Goal: Task Accomplishment & Management: Use online tool/utility

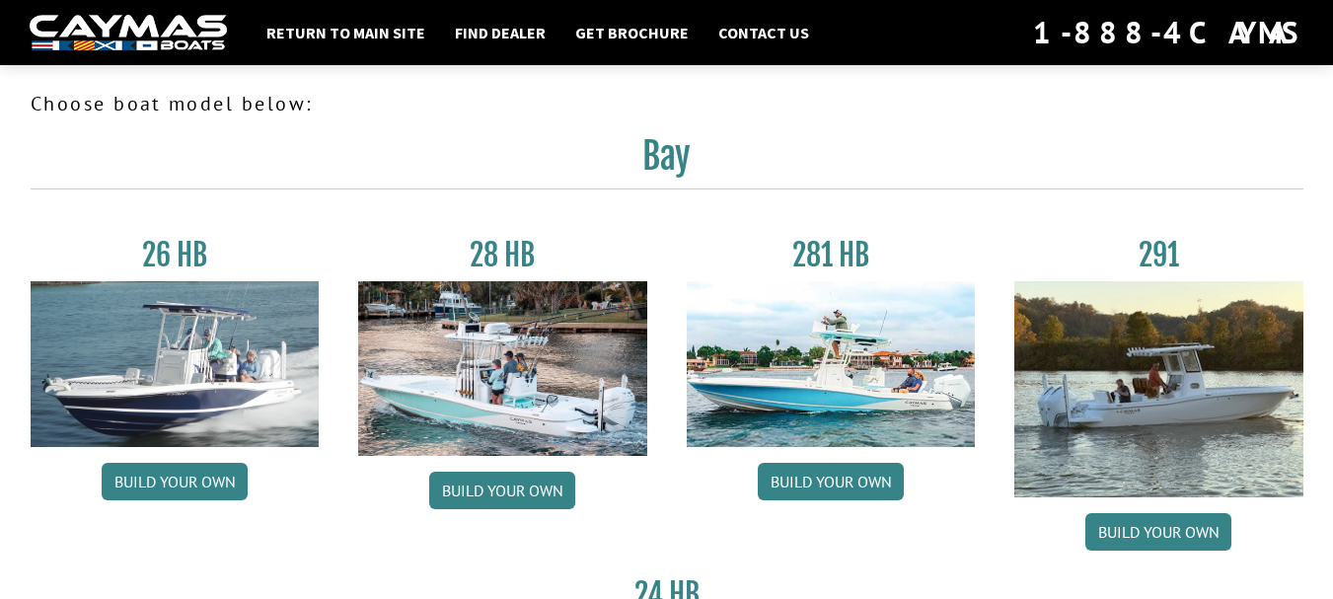
click at [203, 378] on img at bounding box center [175, 364] width 289 height 166
click at [194, 338] on img at bounding box center [175, 364] width 289 height 166
click at [210, 485] on link "Build your own" at bounding box center [175, 481] width 146 height 37
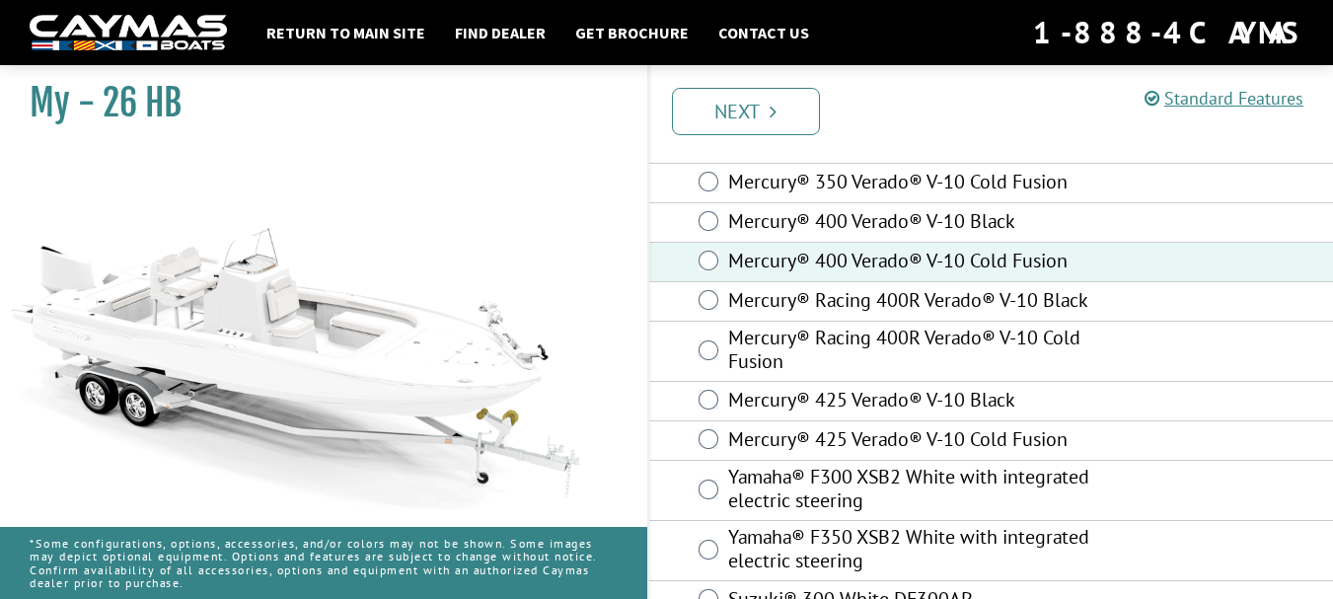
scroll to position [290, 0]
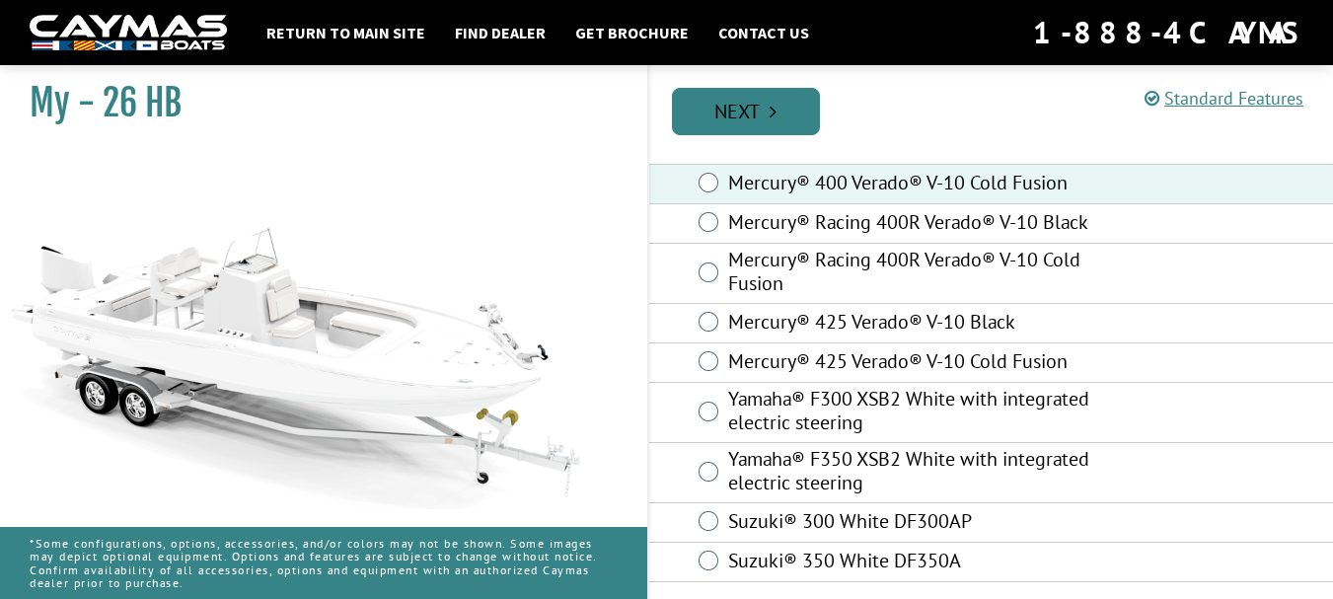
click at [748, 112] on link "Next" at bounding box center [746, 111] width 148 height 47
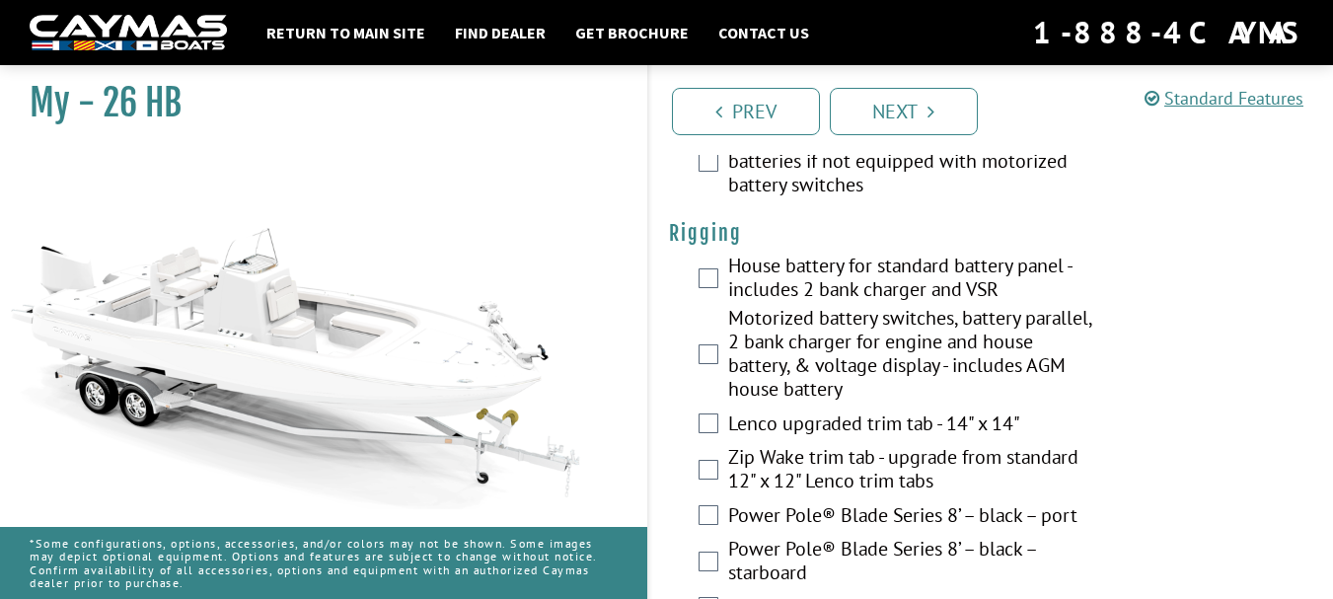
scroll to position [592, 0]
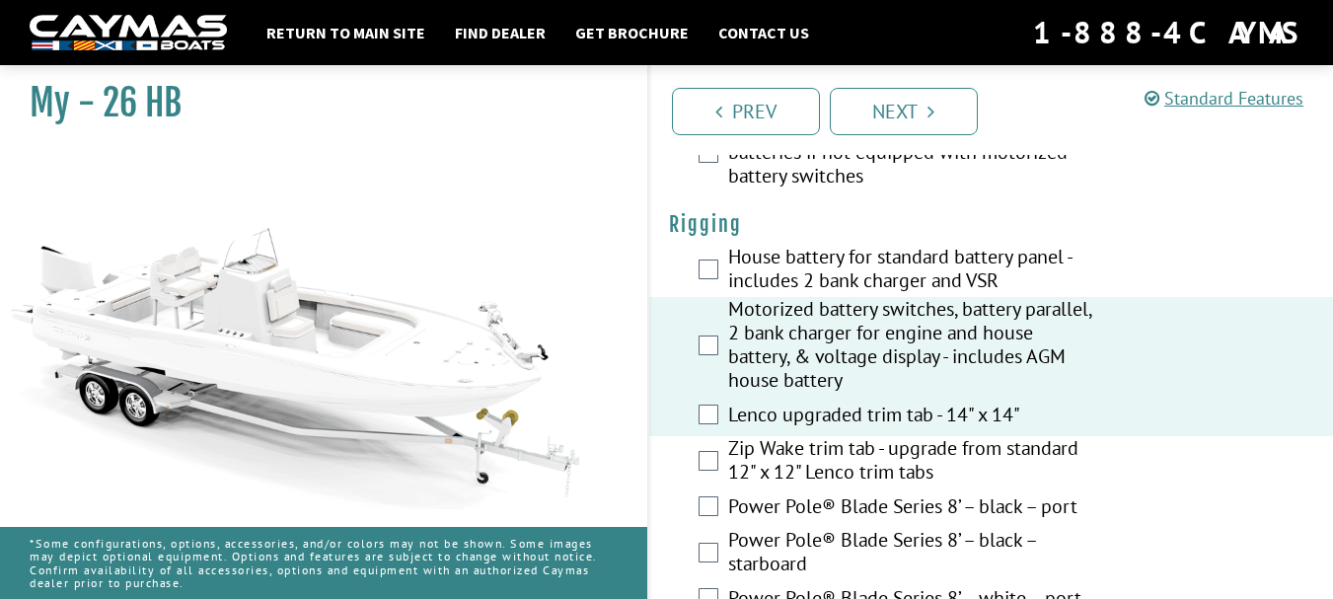
click at [721, 454] on div "Zip Wake trim tab - upgrade from standard 12" x 12" Lenco trim tabs" at bounding box center [991, 462] width 685 height 52
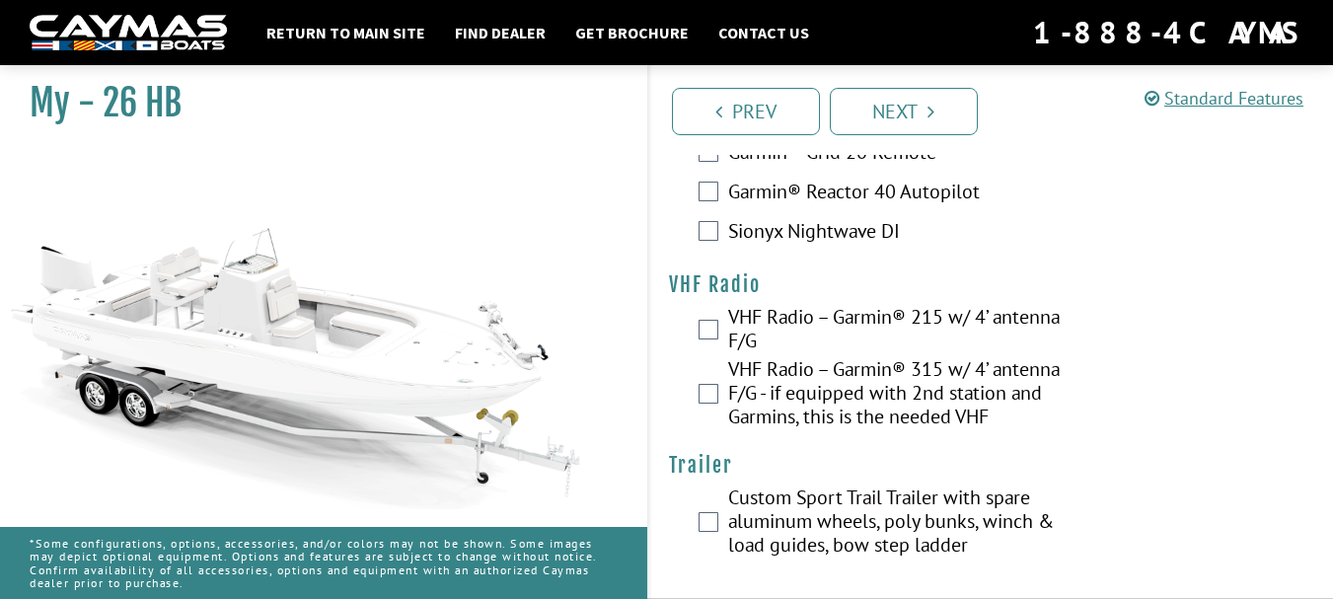
scroll to position [6346, 0]
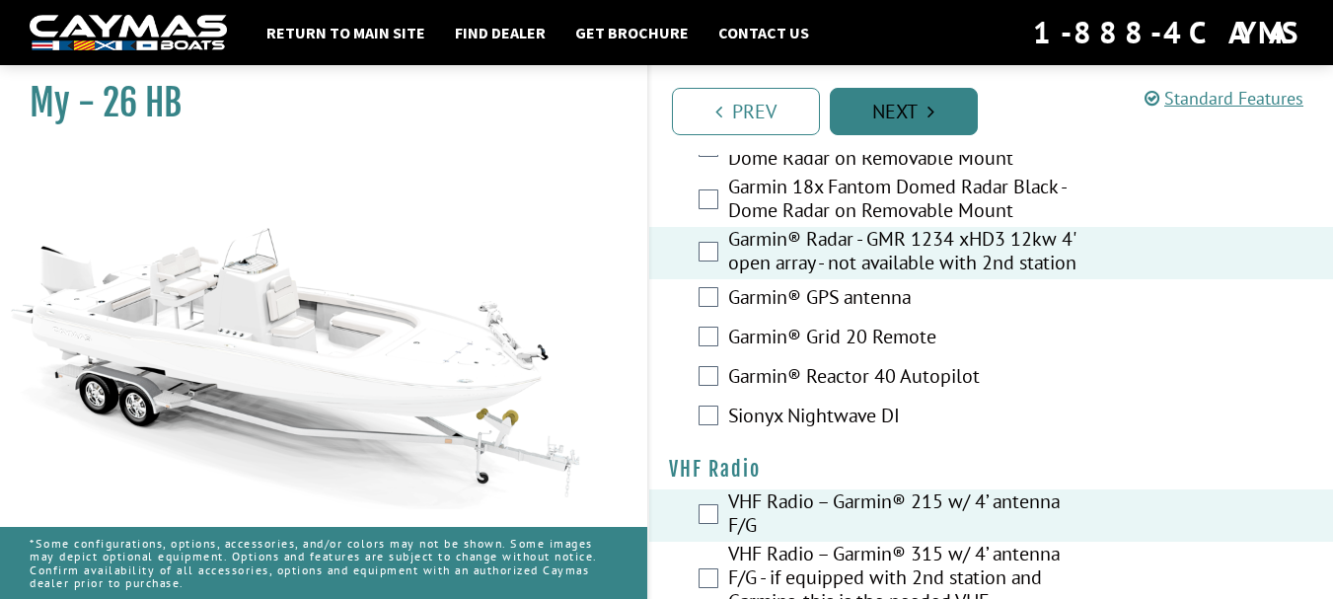
click at [922, 117] on link "Next" at bounding box center [904, 111] width 148 height 47
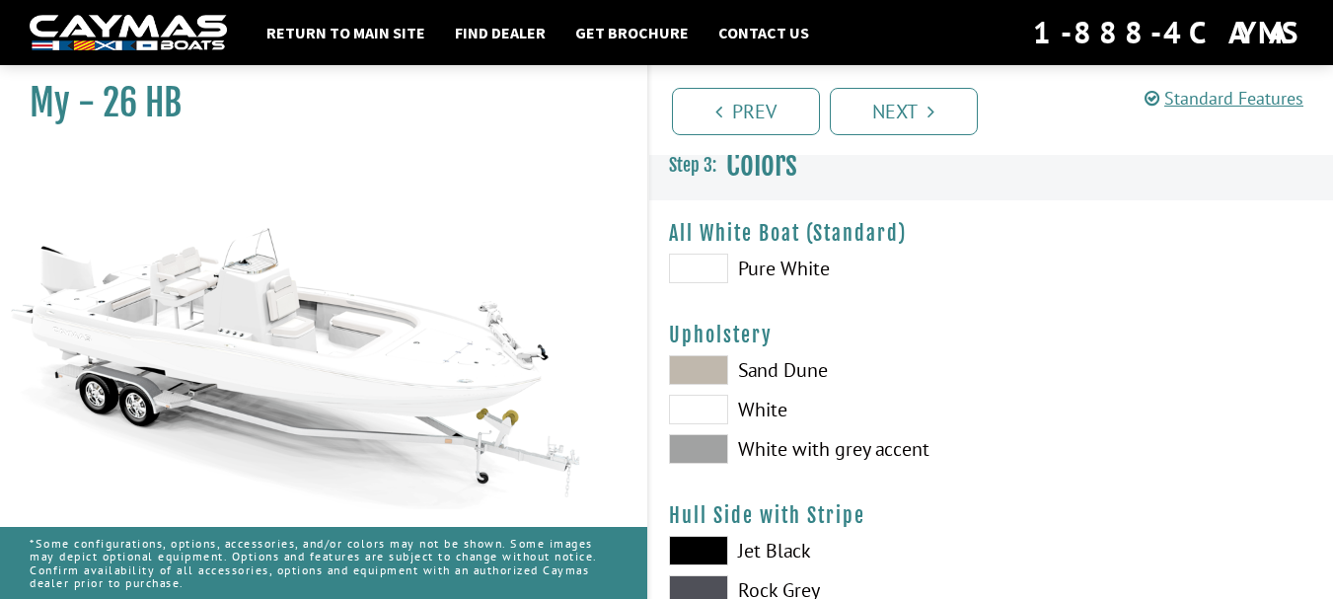
scroll to position [0, 0]
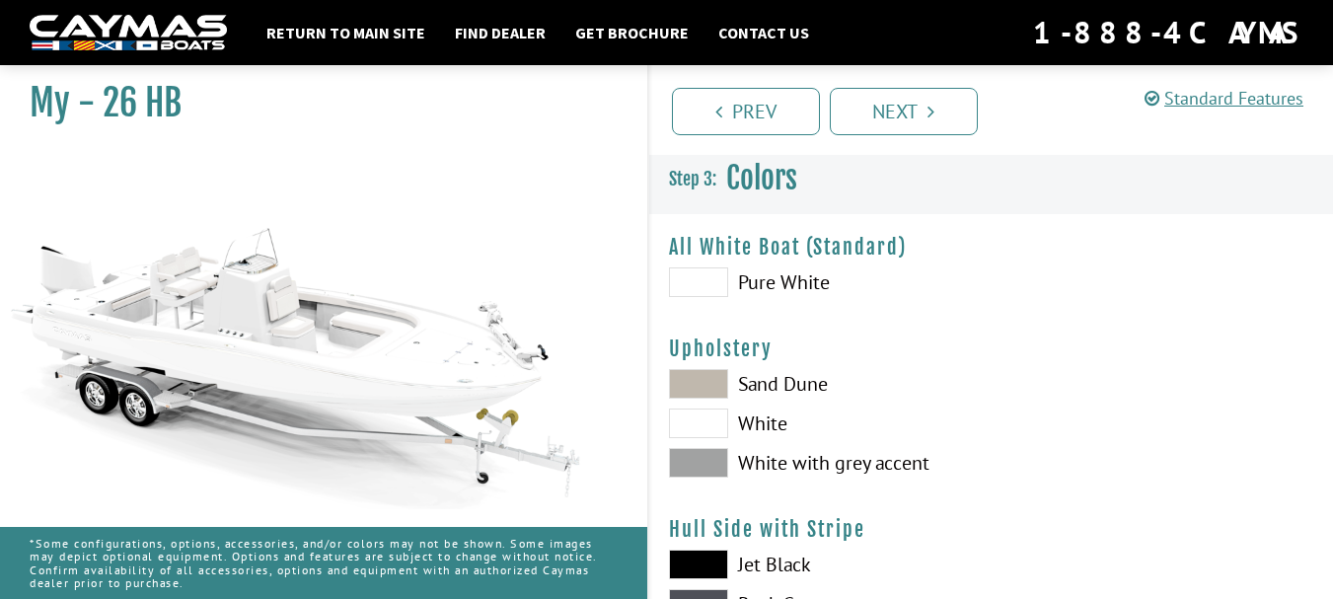
click at [686, 471] on span at bounding box center [698, 463] width 59 height 30
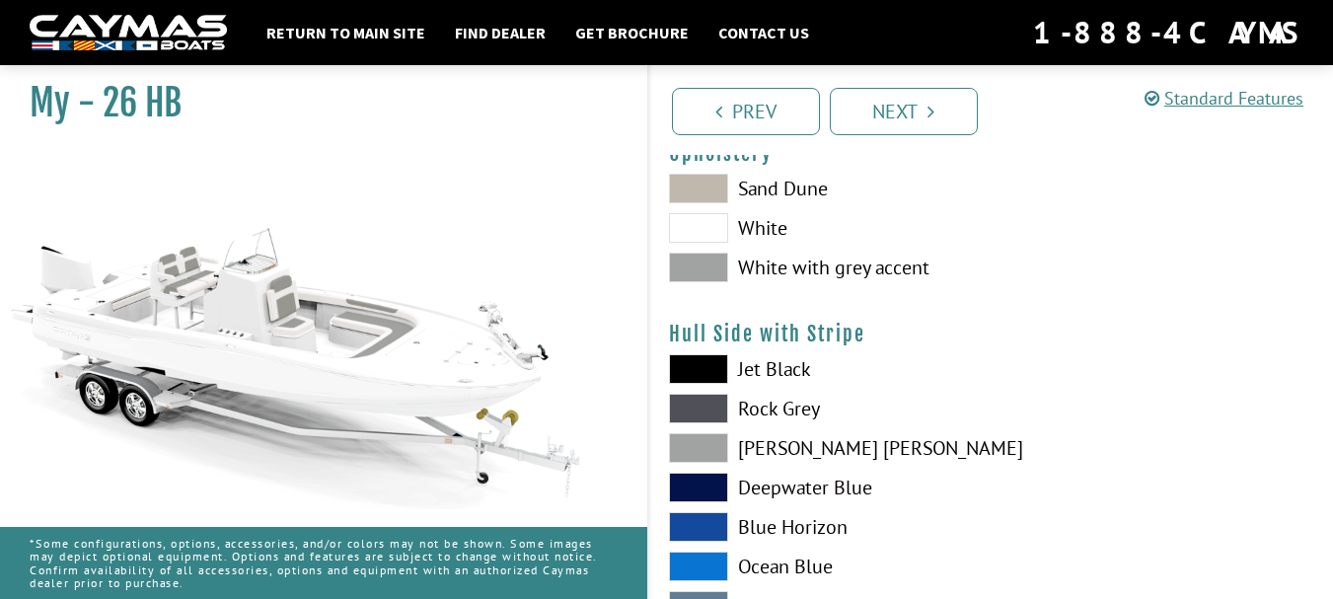
scroll to position [197, 0]
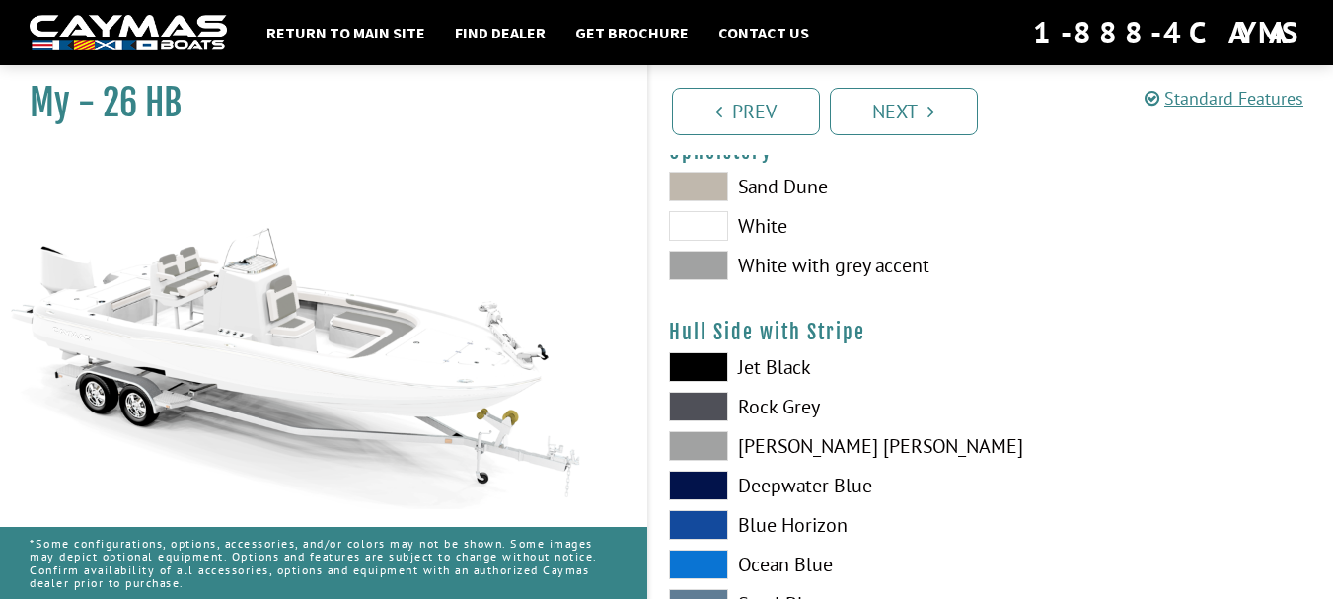
click at [714, 446] on span at bounding box center [698, 446] width 59 height 30
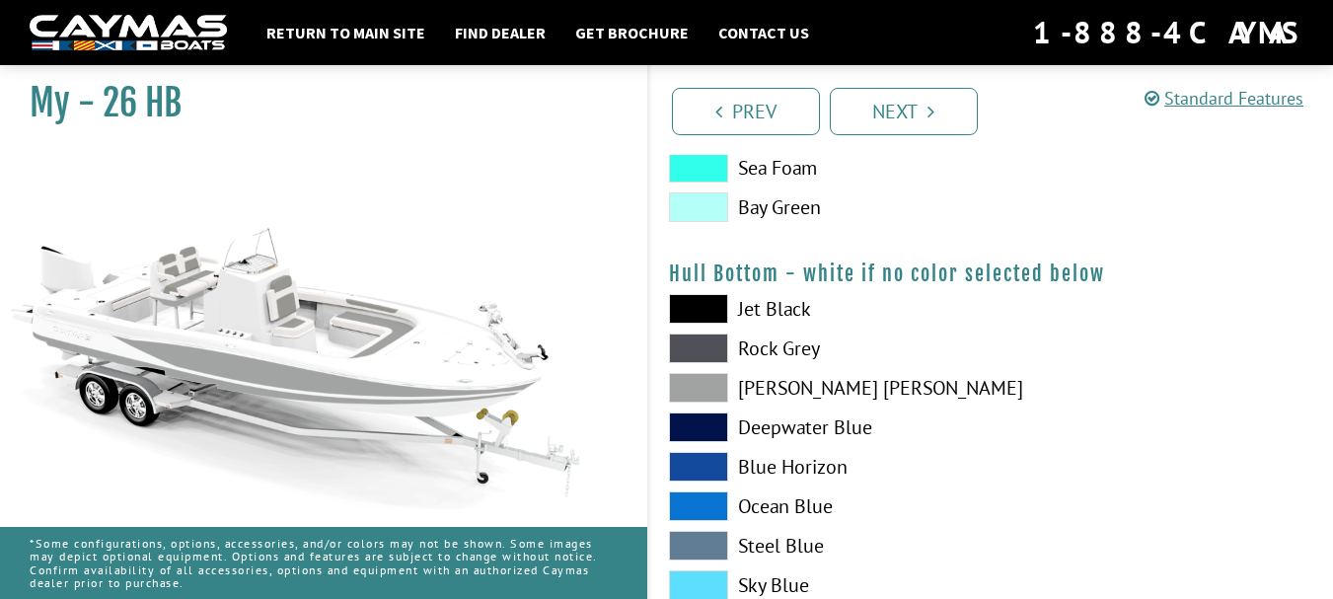
scroll to position [1283, 0]
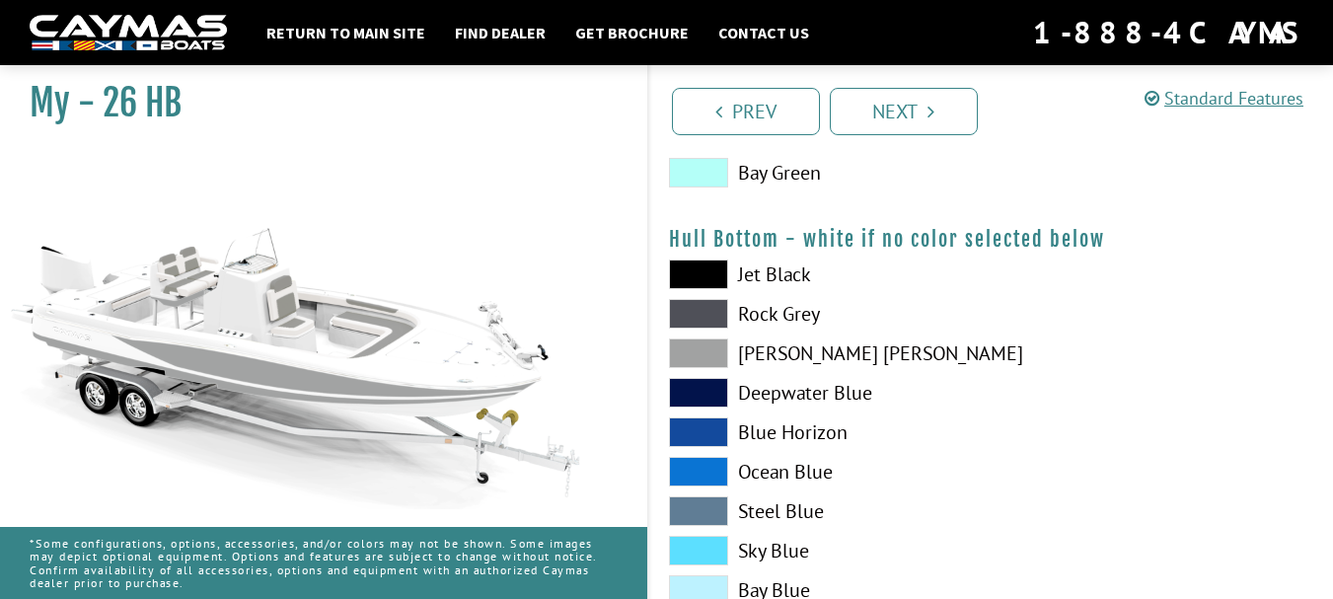
click at [693, 307] on span at bounding box center [698, 314] width 59 height 30
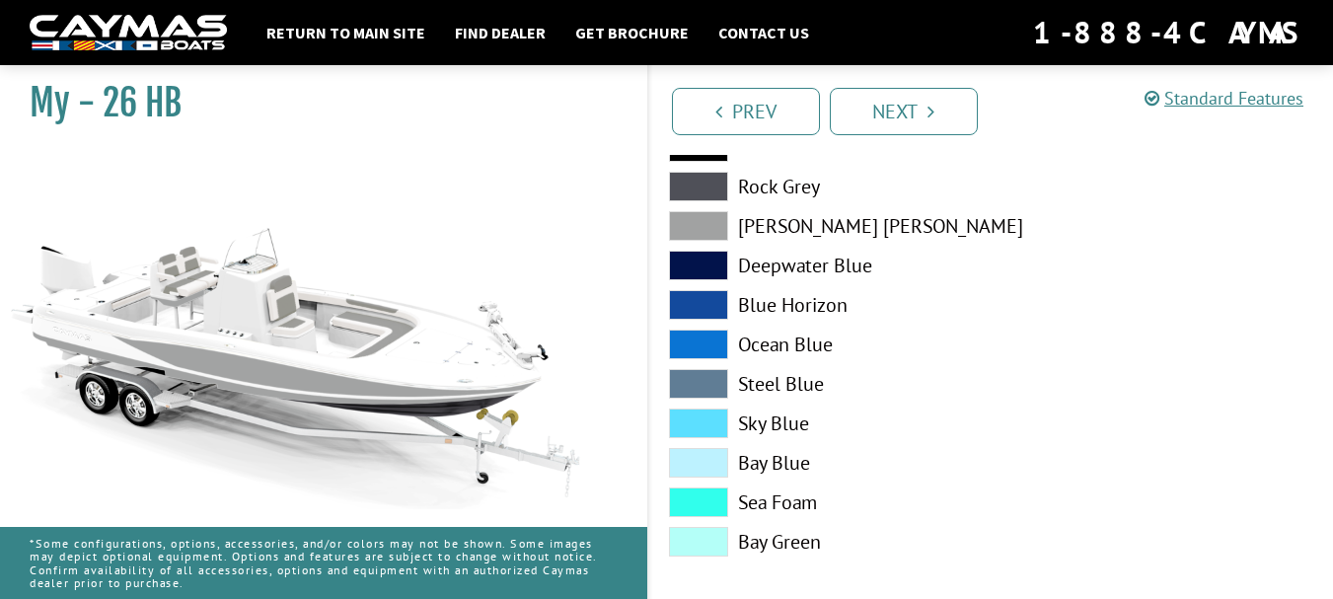
scroll to position [2419, 0]
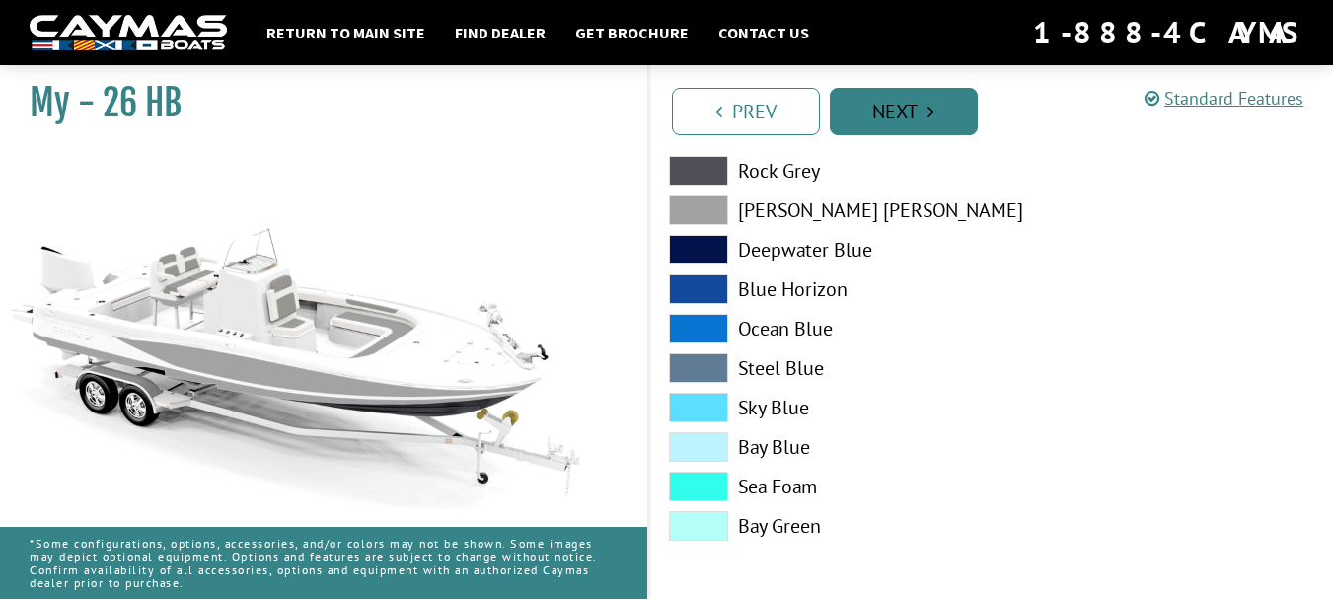
click at [902, 116] on link "Next" at bounding box center [904, 111] width 148 height 47
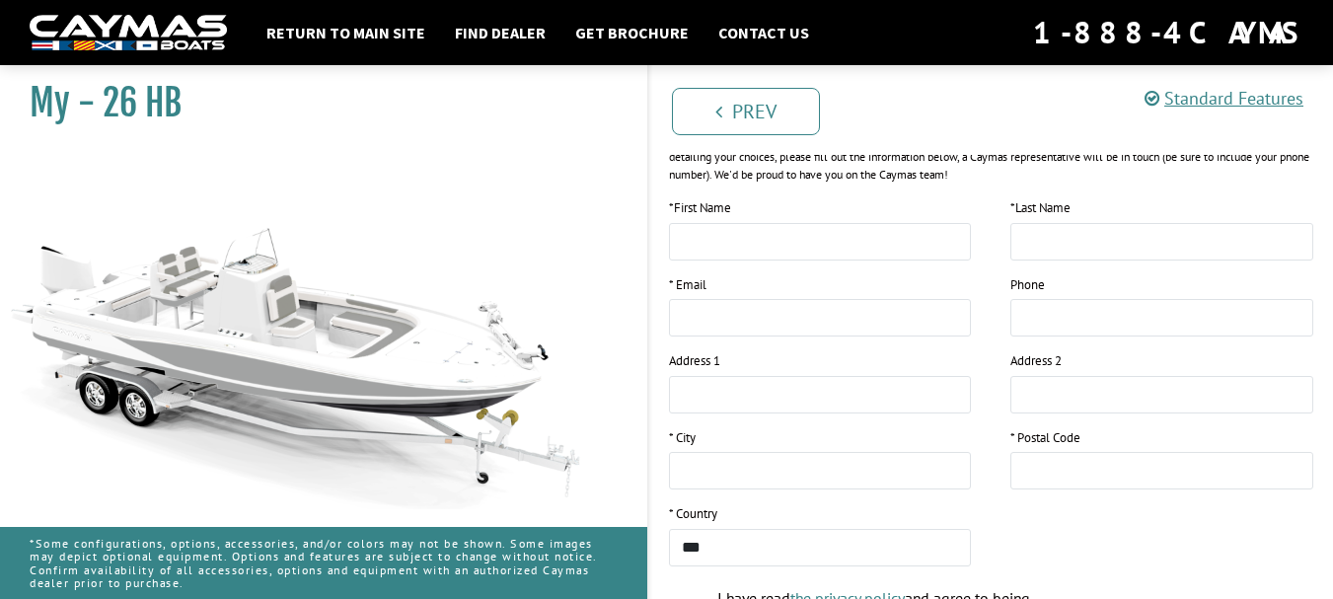
scroll to position [296, 0]
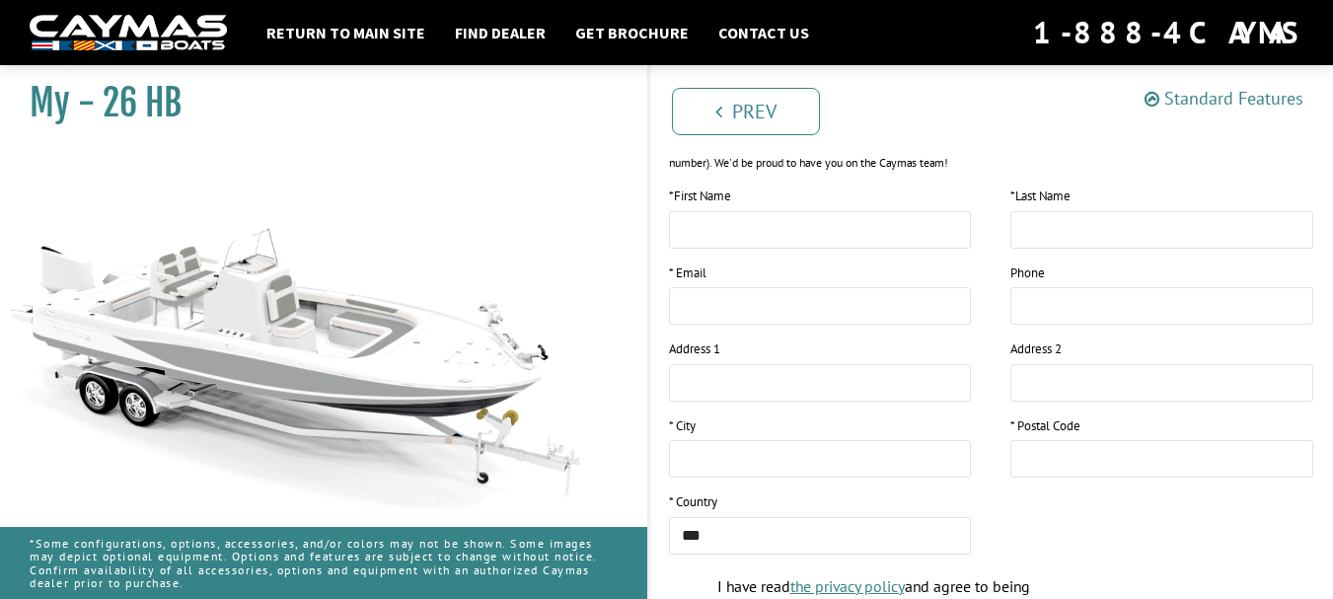
click at [1217, 104] on link "Standard Features" at bounding box center [1224, 98] width 159 height 23
click at [0, 0] on div "Standard Features" at bounding box center [0, 0] width 0 height 0
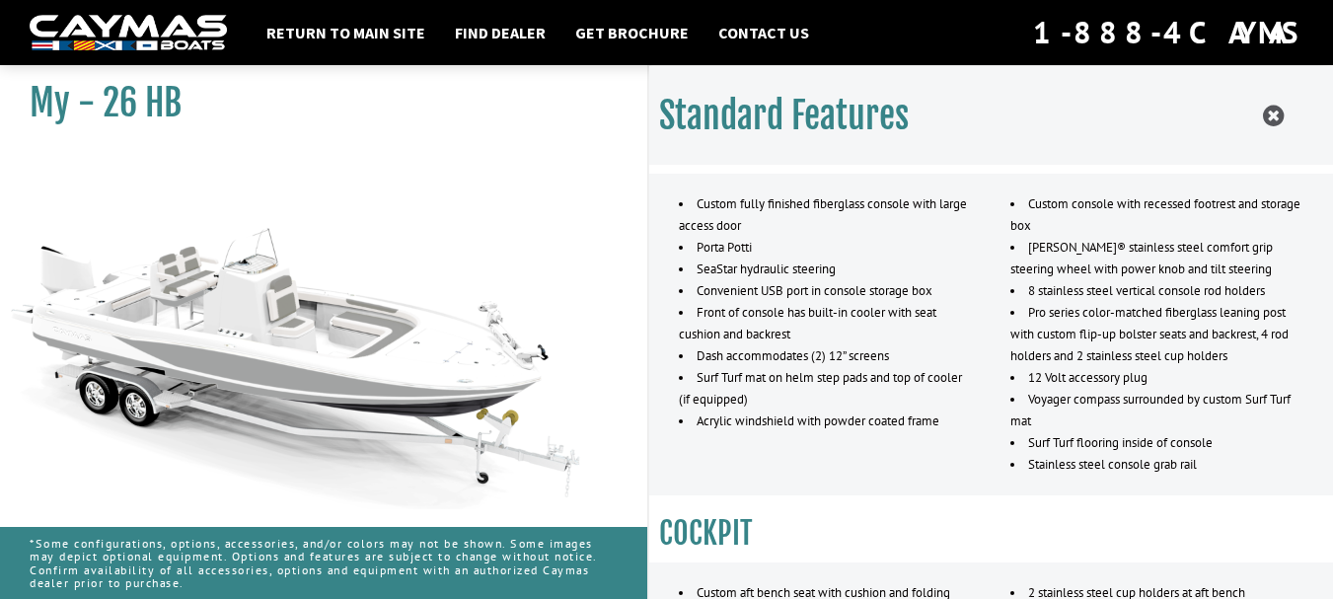
scroll to position [1190, 0]
